Goal: Information Seeking & Learning: Understand process/instructions

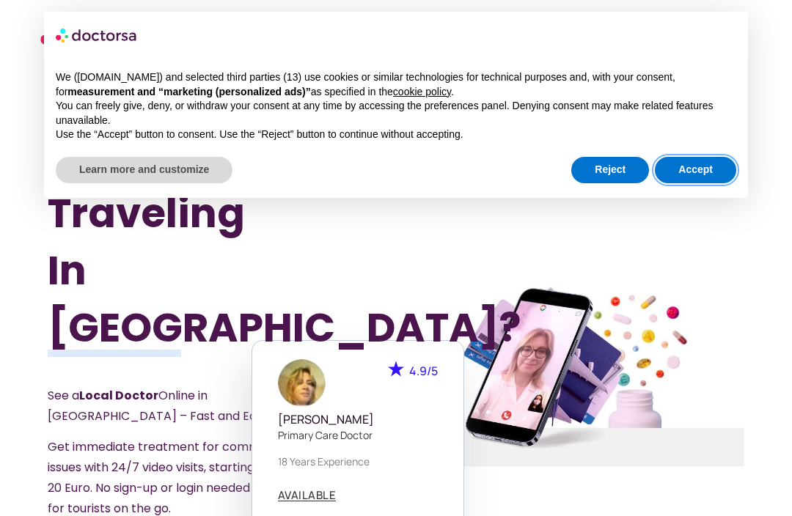
click at [702, 174] on button "Accept" at bounding box center [695, 170] width 81 height 26
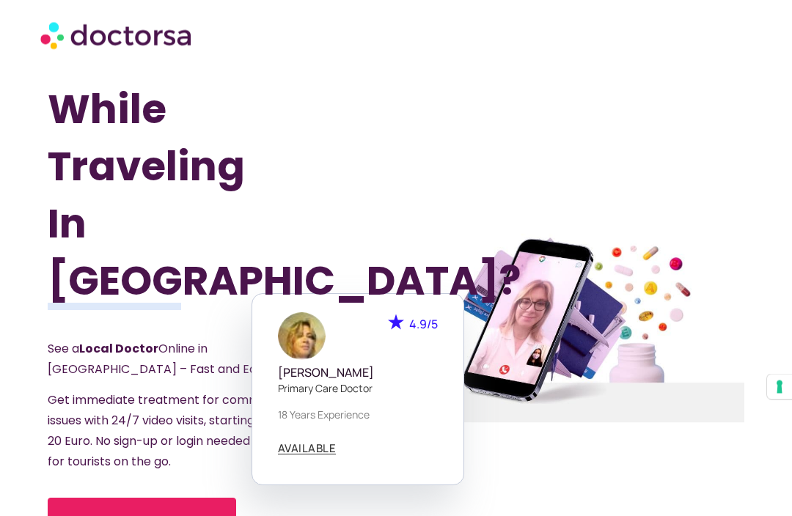
scroll to position [51, 0]
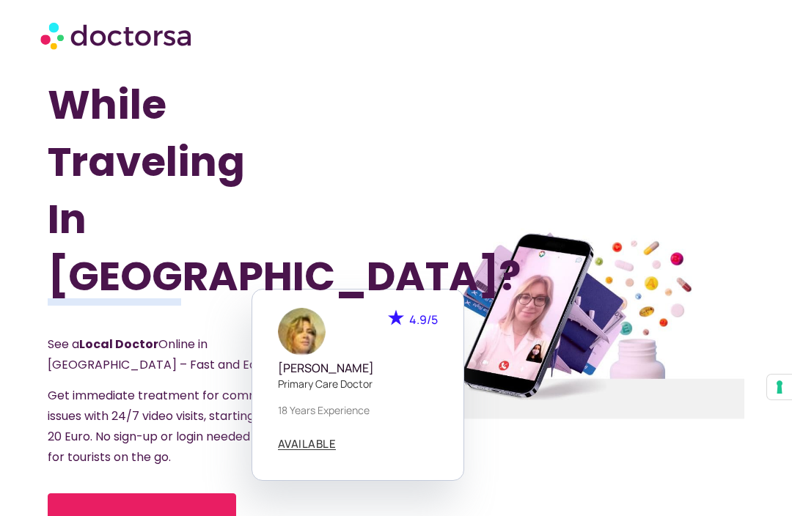
click at [314, 439] on span "AVAILABLE" at bounding box center [307, 444] width 59 height 11
click at [324, 429] on div "AVAILABLE" at bounding box center [358, 442] width 160 height 26
click at [323, 439] on span "AVAILABLE" at bounding box center [307, 444] width 59 height 11
click at [326, 439] on span "AVAILABLE" at bounding box center [307, 444] width 59 height 11
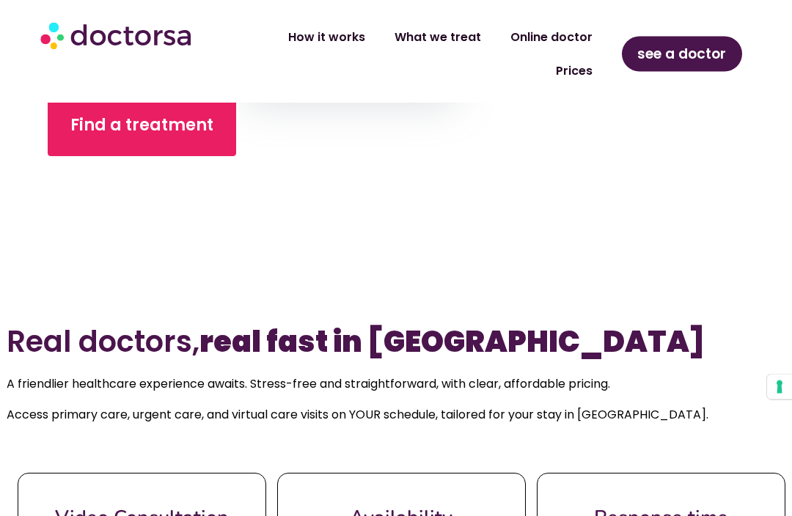
scroll to position [450, 0]
click at [347, 34] on link "How it works" at bounding box center [327, 38] width 106 height 34
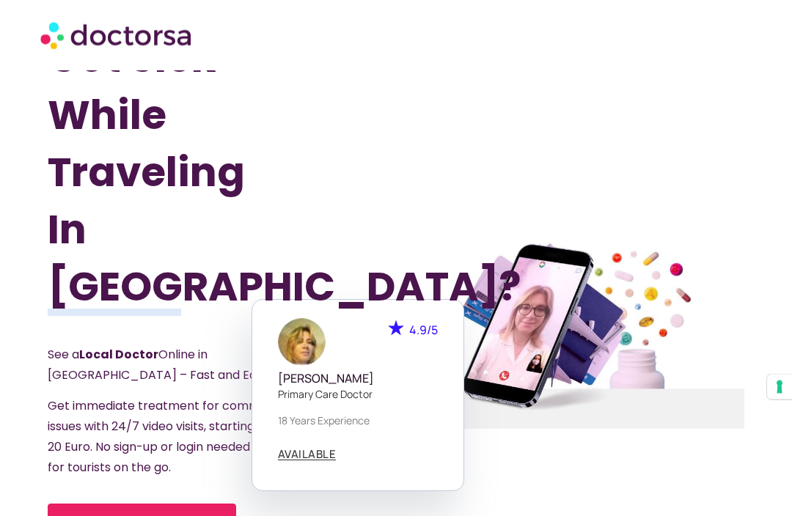
scroll to position [41, 0]
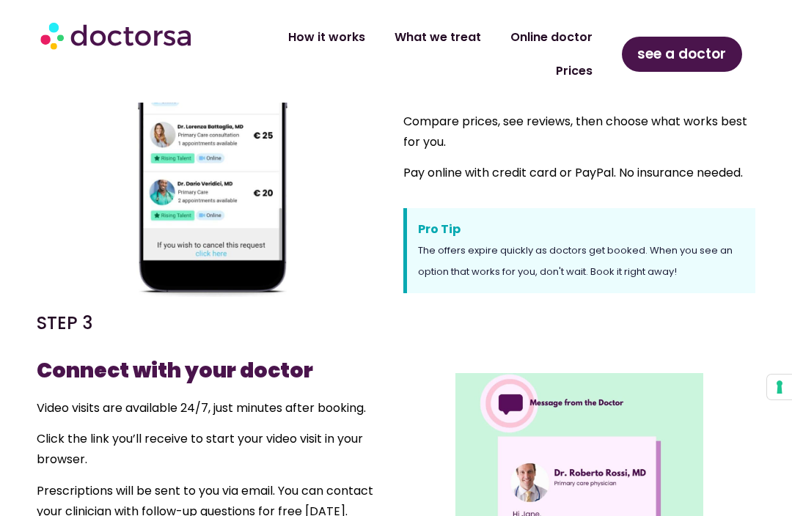
scroll to position [772, 0]
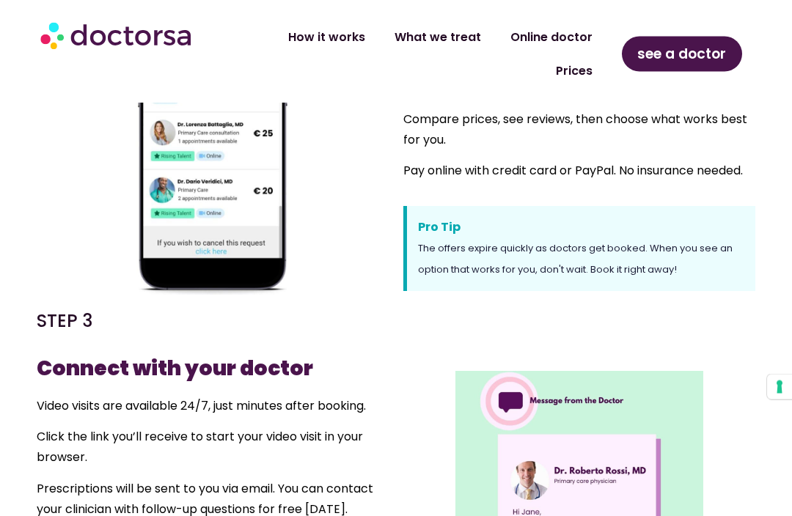
click at [756, 351] on div at bounding box center [579, 496] width 367 height 387
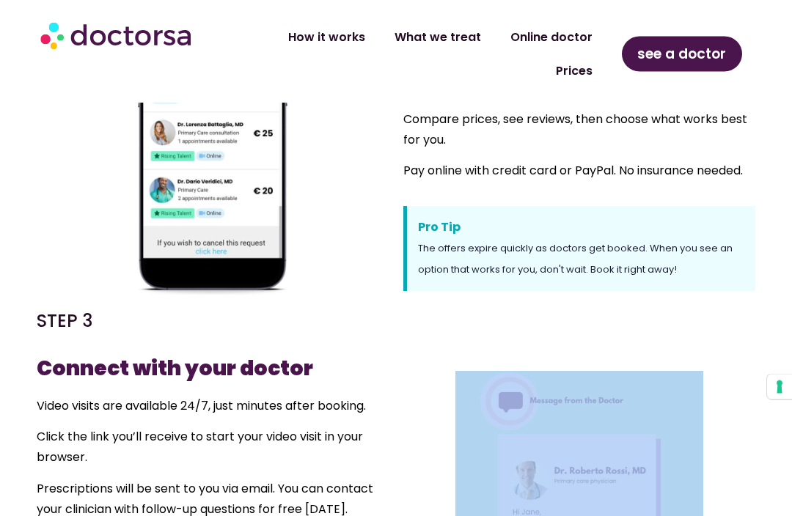
click at [684, 321] on div at bounding box center [579, 496] width 367 height 387
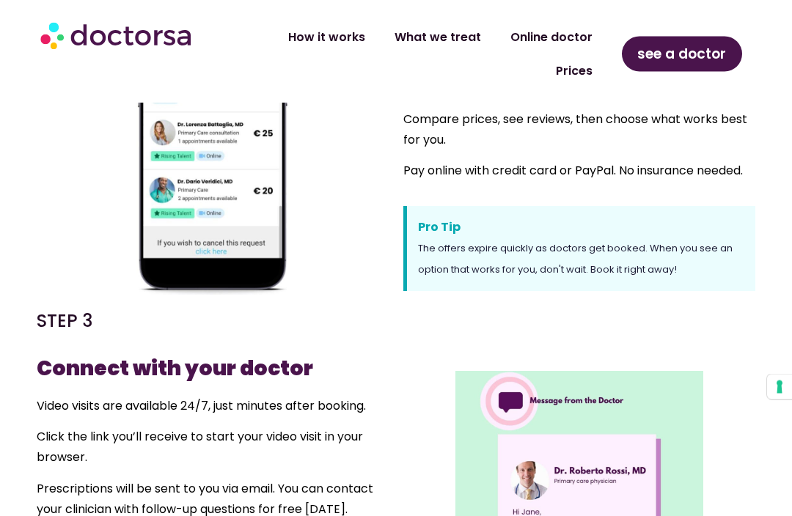
click at [777, 223] on section "STEP 2 Pick your doctor Doctors will send appointment options and you’ll be not…" at bounding box center [396, 132] width 792 height 342
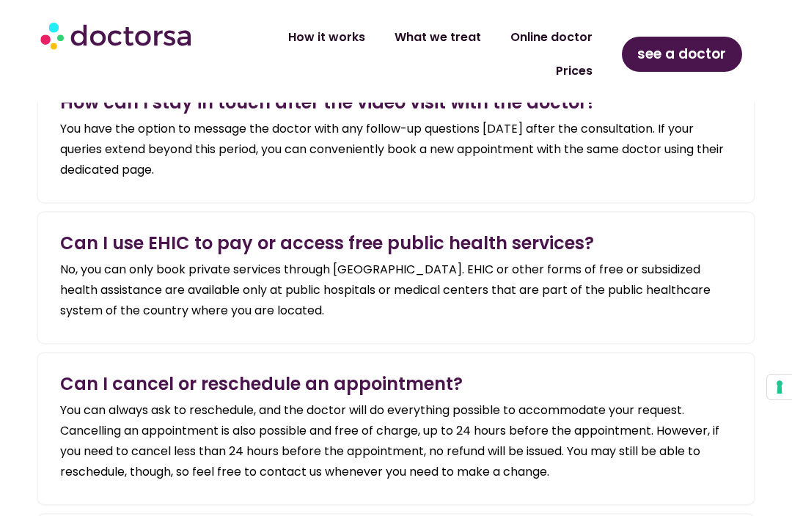
scroll to position [2293, 0]
